Goal: Transaction & Acquisition: Subscribe to service/newsletter

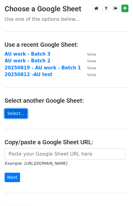
click at [12, 113] on link "Select..." at bounding box center [16, 113] width 23 height 9
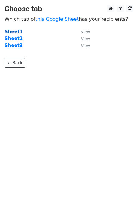
click at [13, 31] on strong "Sheet1" at bounding box center [14, 31] width 18 height 5
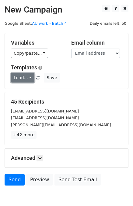
click at [27, 76] on link "Load..." at bounding box center [22, 77] width 23 height 9
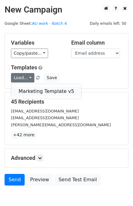
click at [38, 93] on link "Marketing Template v5" at bounding box center [46, 91] width 70 height 10
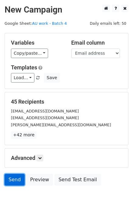
click at [12, 179] on link "Send" at bounding box center [15, 179] width 20 height 12
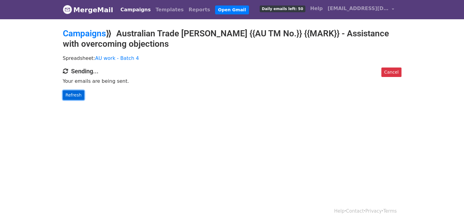
click at [74, 92] on link "Refresh" at bounding box center [74, 94] width 22 height 9
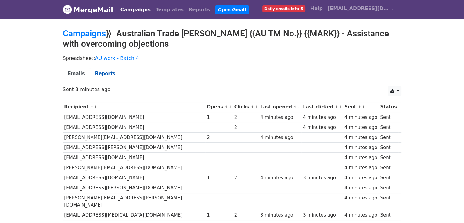
click at [102, 72] on link "Reports" at bounding box center [105, 73] width 30 height 13
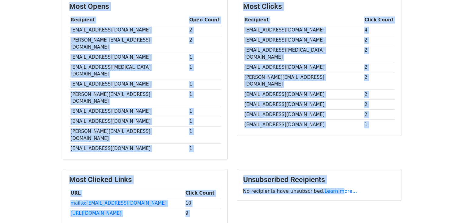
scroll to position [198, 0]
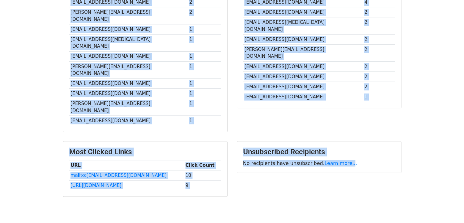
drag, startPoint x: 60, startPoint y: 31, endPoint x: 342, endPoint y: 165, distance: 311.9
click at [342, 165] on main "Campaigns ⟫ Australian Trade Mark {{AU TM No.}} {{MARK}} - Assistance with over…" at bounding box center [232, 16] width 348 height 372
copy main "Loremipsu ⟫ Dolorsitam Conse Adip {{EL SE Do.}} {{EIUS}} - Temporinci utla etdo…"
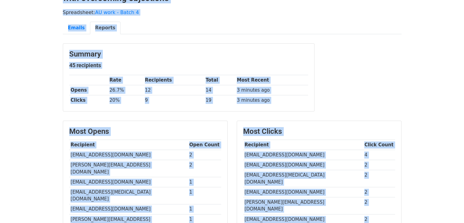
scroll to position [0, 0]
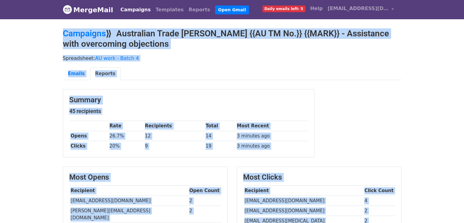
click at [18, 87] on body "MergeMail Campaigns Templates Reports Open Gmail Daily emails left: 5 Help [EMA…" at bounding box center [232, 212] width 464 height 425
click at [27, 99] on body "MergeMail Campaigns Templates Reports Open Gmail Daily emails left: 5 Help [EMA…" at bounding box center [232, 212] width 464 height 425
